Goal: Use online tool/utility: Utilize a website feature to perform a specific function

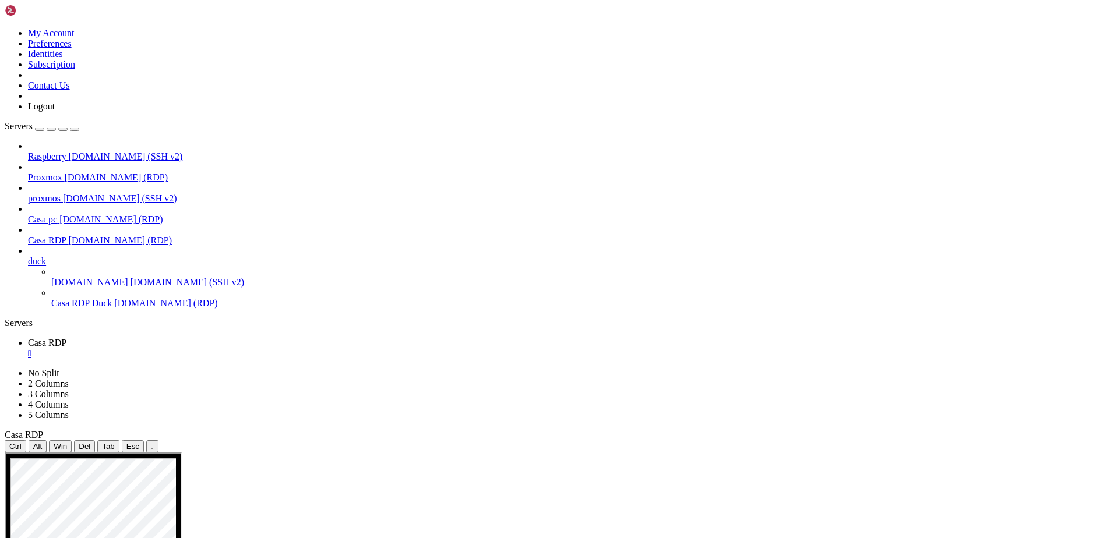
drag, startPoint x: 548, startPoint y: 518, endPoint x: 577, endPoint y: 643, distance: 128.7
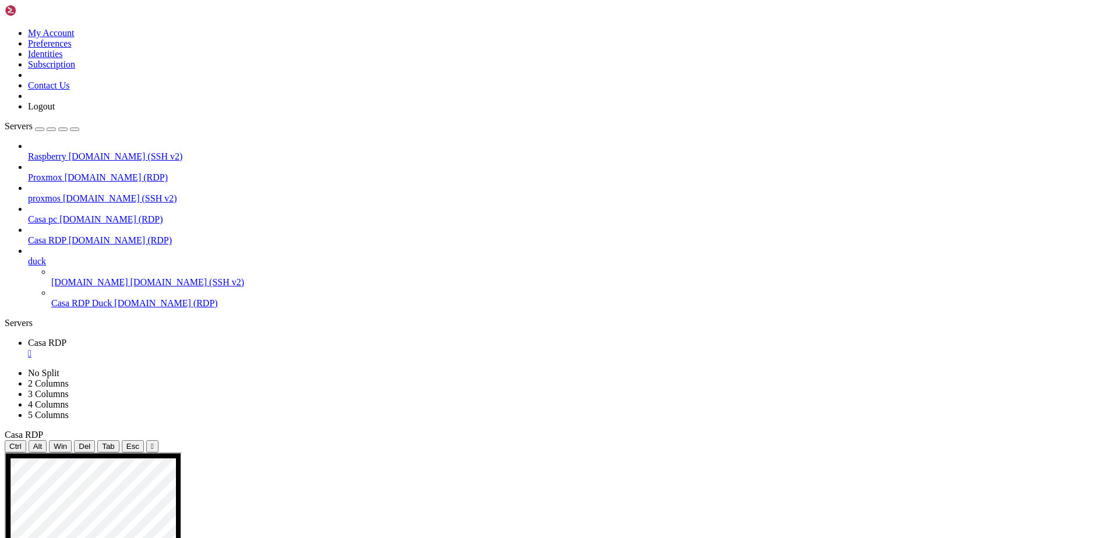
drag, startPoint x: 600, startPoint y: 640, endPoint x: 587, endPoint y: 585, distance: 56.4
drag, startPoint x: 542, startPoint y: 591, endPoint x: 530, endPoint y: 506, distance: 85.9
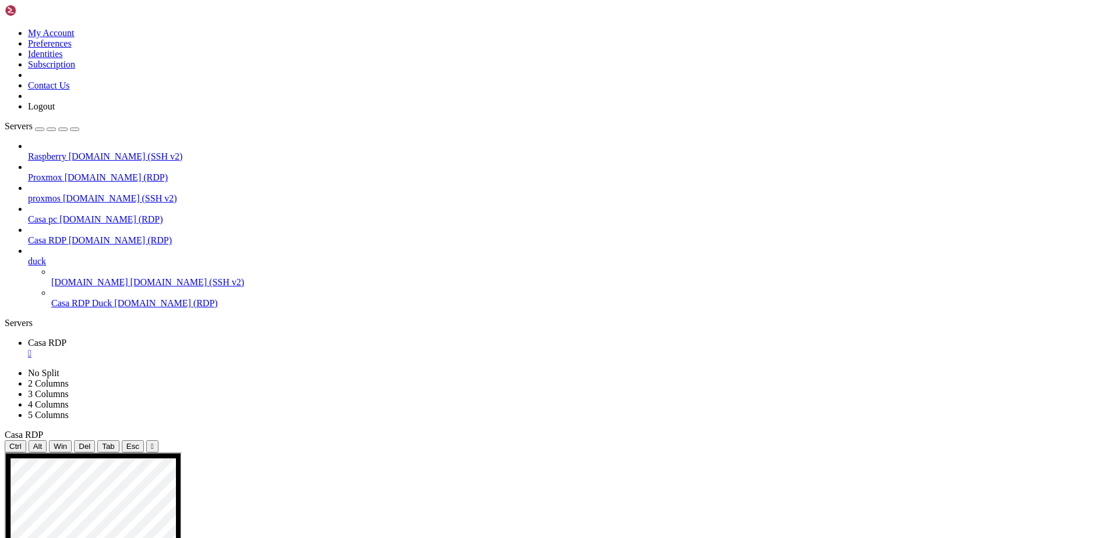
drag, startPoint x: 943, startPoint y: 500, endPoint x: 871, endPoint y: 484, distance: 72.8
drag, startPoint x: 931, startPoint y: 523, endPoint x: 876, endPoint y: 509, distance: 57.1
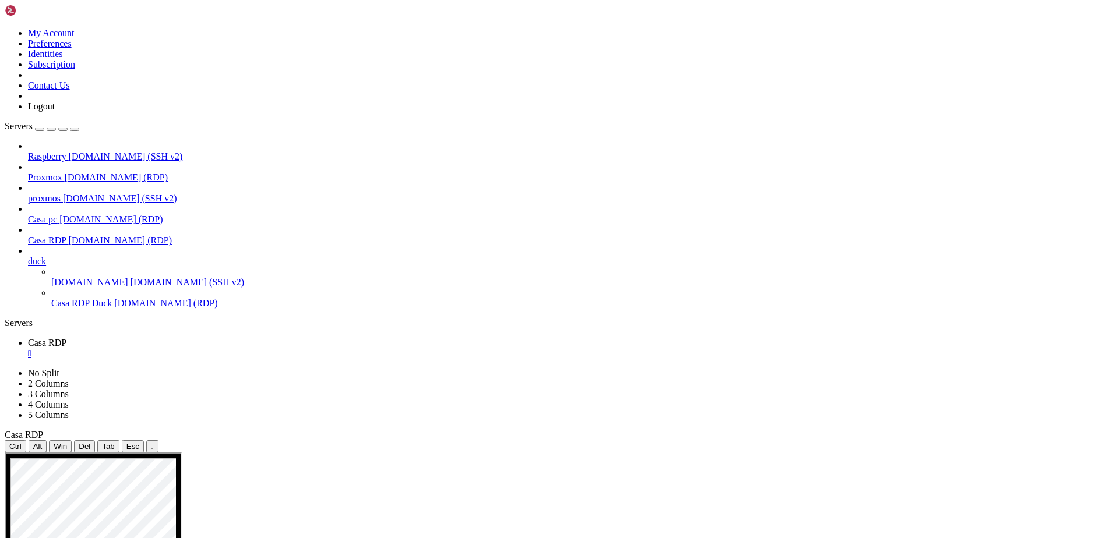
drag, startPoint x: 962, startPoint y: 530, endPoint x: 849, endPoint y: 530, distance: 113.6
